Goal: Transaction & Acquisition: Purchase product/service

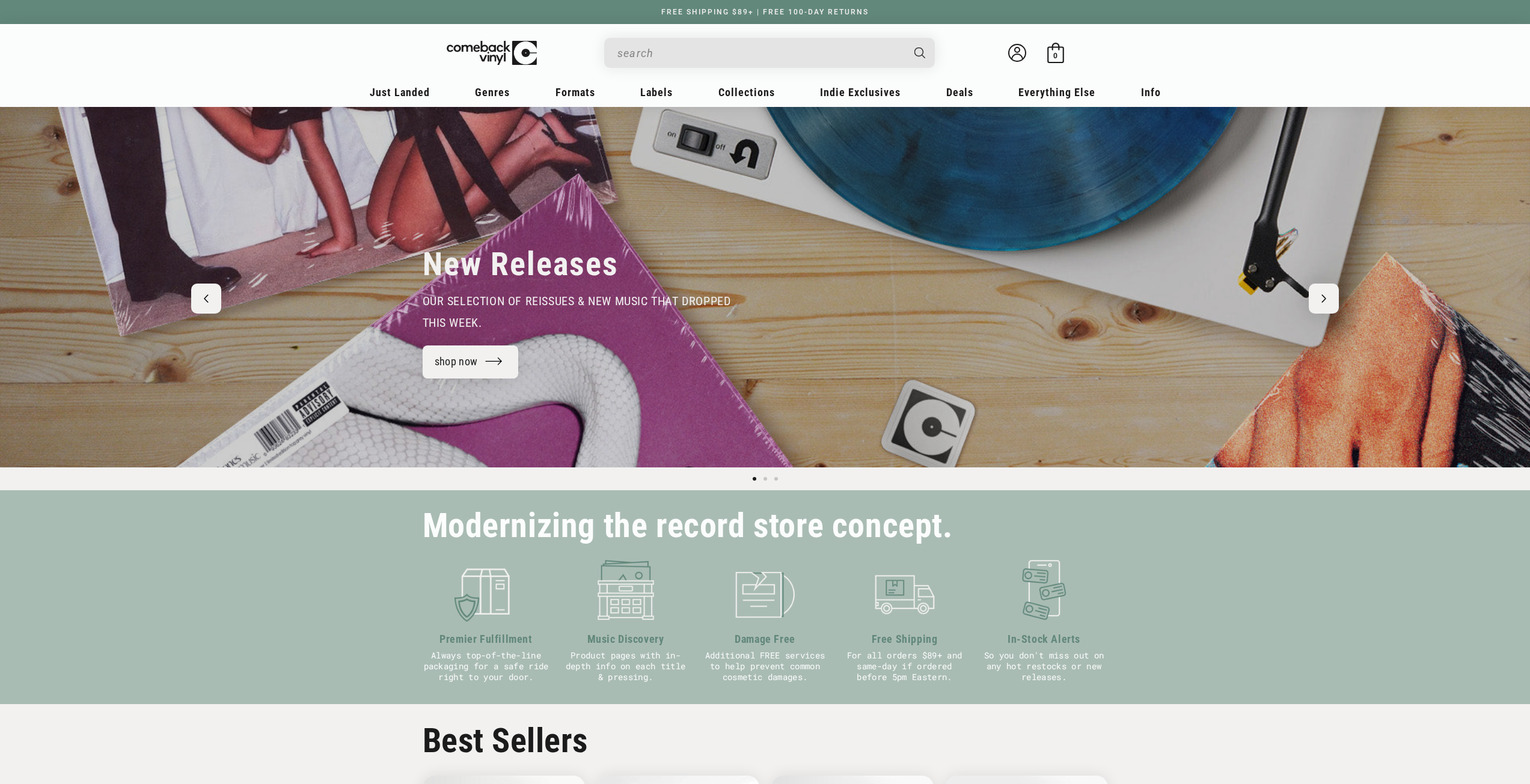
click at [733, 49] on input "When autocomplete results are available use up and down arrows to review and en…" at bounding box center [759, 53] width 285 height 24
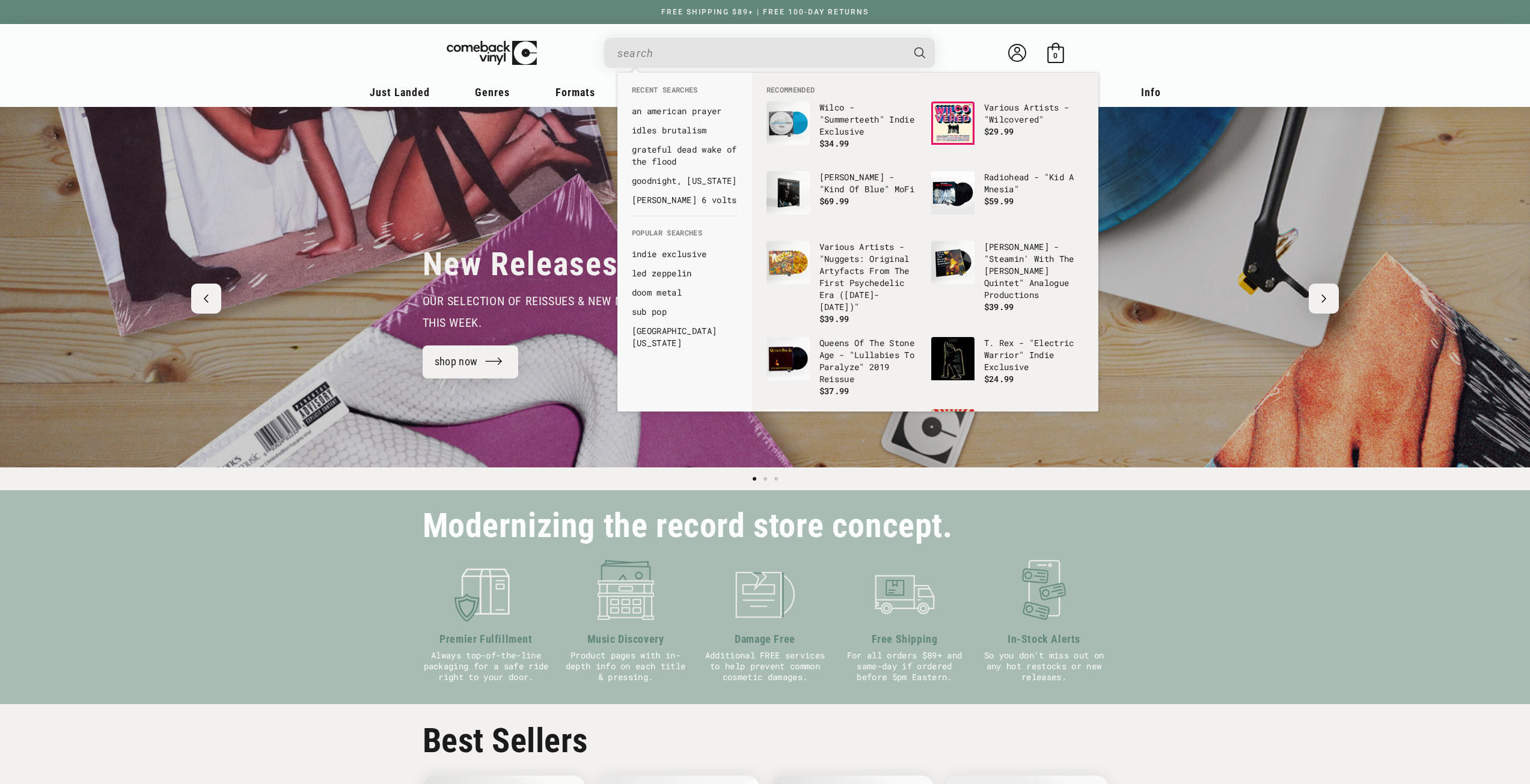
paste input "the [PERSON_NAME] brothers [PERSON_NAME] is the clock"
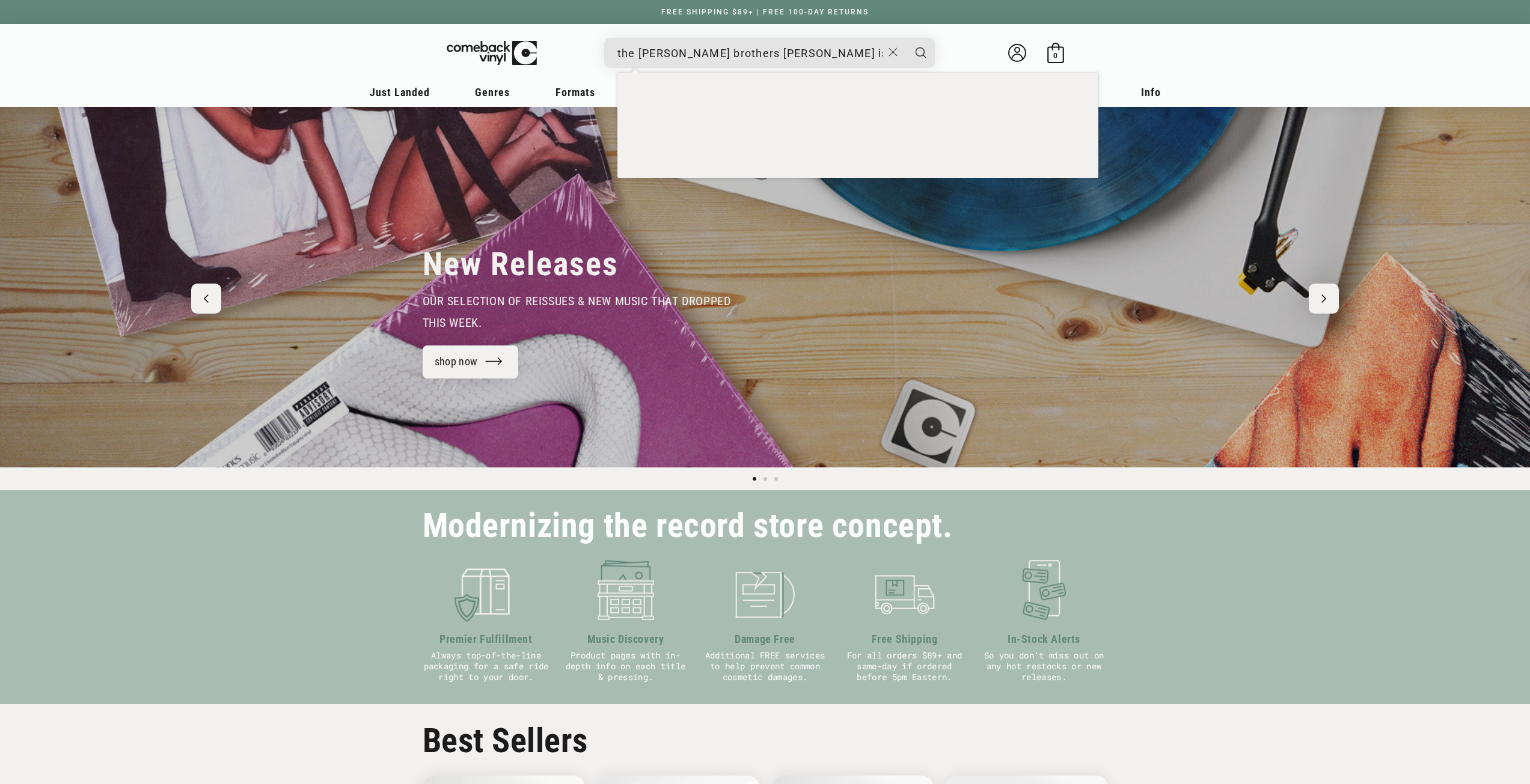
type input "the [PERSON_NAME] brothers [PERSON_NAME] is the clock"
click at [906, 38] on button "Search" at bounding box center [921, 53] width 30 height 30
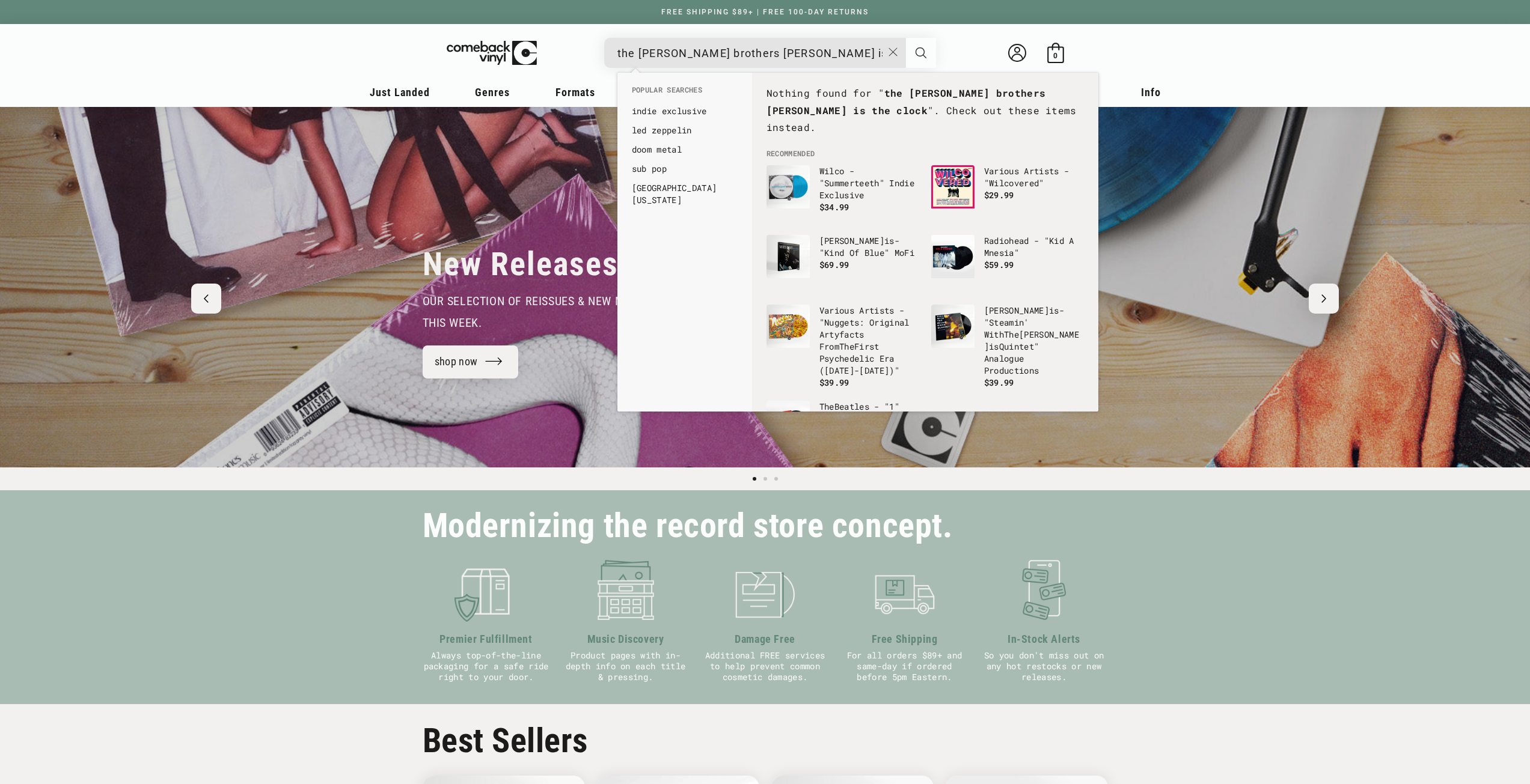
click at [925, 46] on button "Search" at bounding box center [921, 53] width 30 height 30
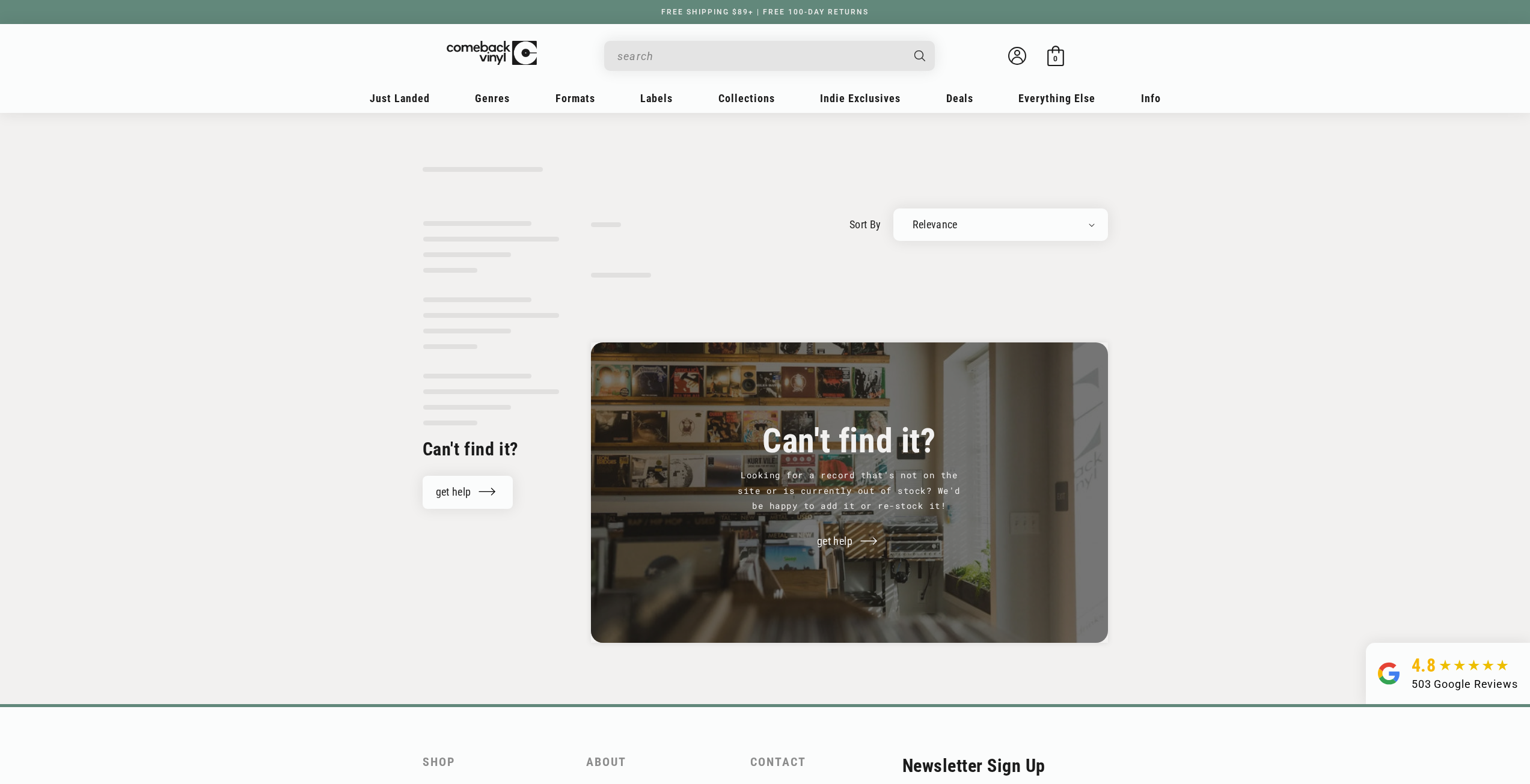
type input "the [PERSON_NAME] brothers [PERSON_NAME] is the clock"
